Goal: Information Seeking & Learning: Learn about a topic

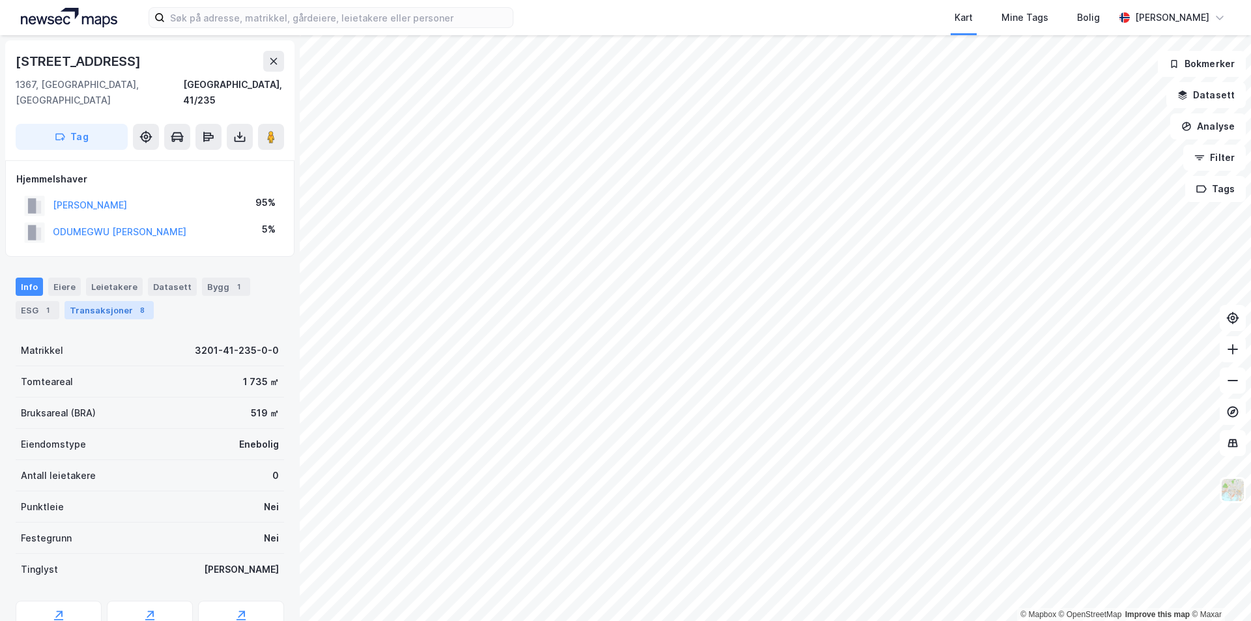
click at [89, 301] on div "Transaksjoner 8" at bounding box center [108, 310] width 89 height 18
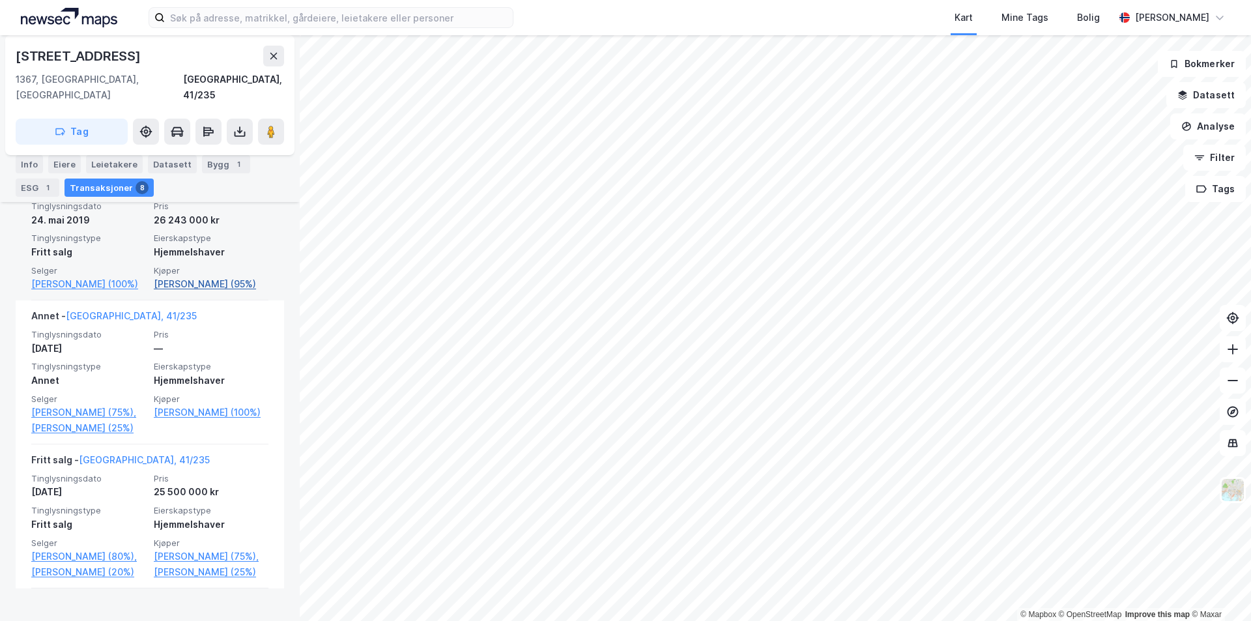
scroll to position [456, 0]
